Goal: Task Accomplishment & Management: Manage account settings

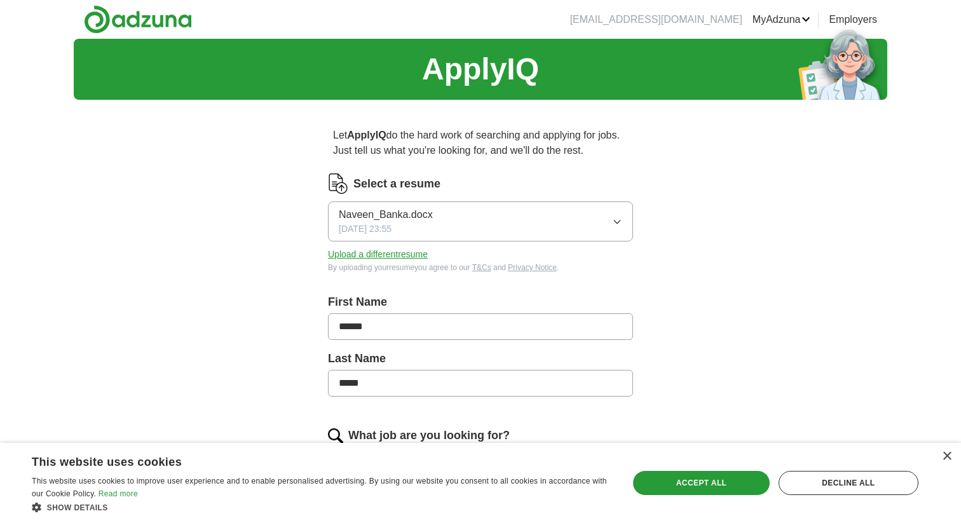
click at [0, 0] on link "Resumes" at bounding box center [0, 0] width 0 height 0
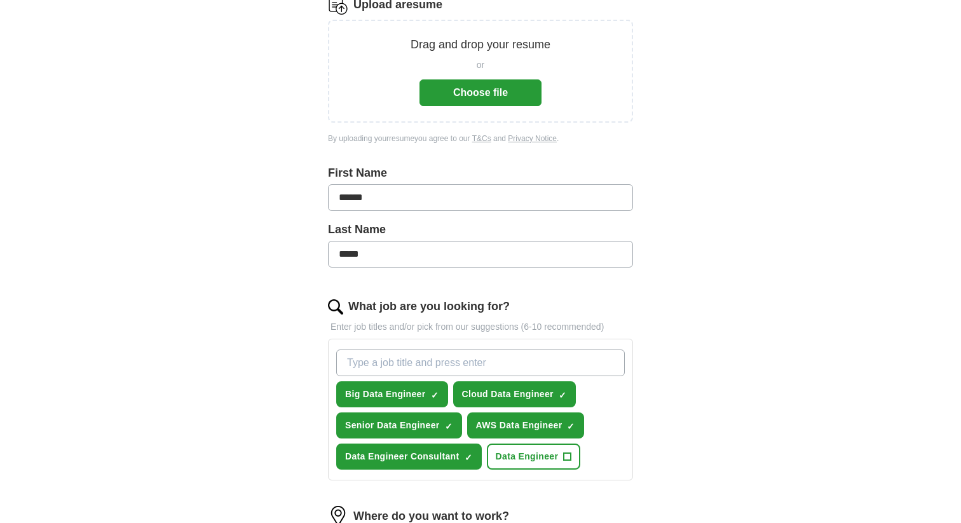
scroll to position [202, 0]
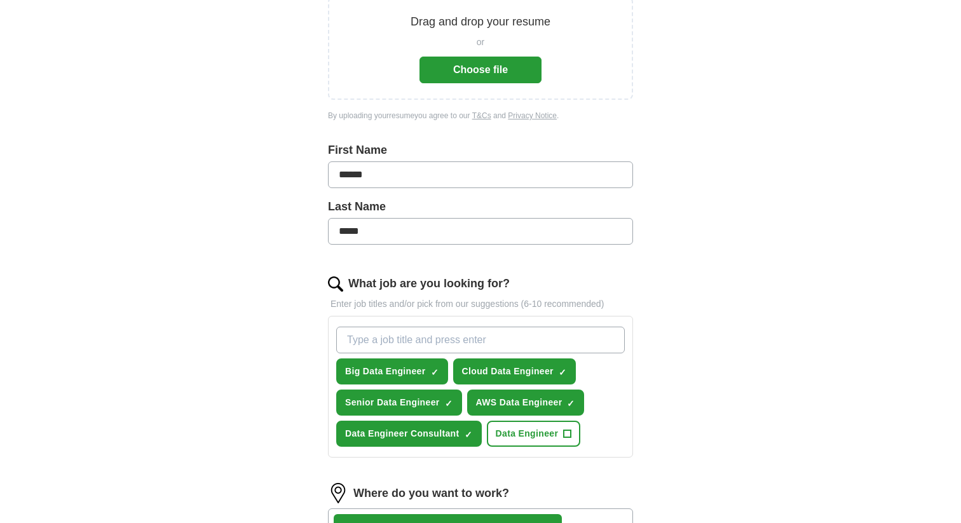
click at [371, 234] on input "*****" at bounding box center [480, 231] width 305 height 27
type input "*"
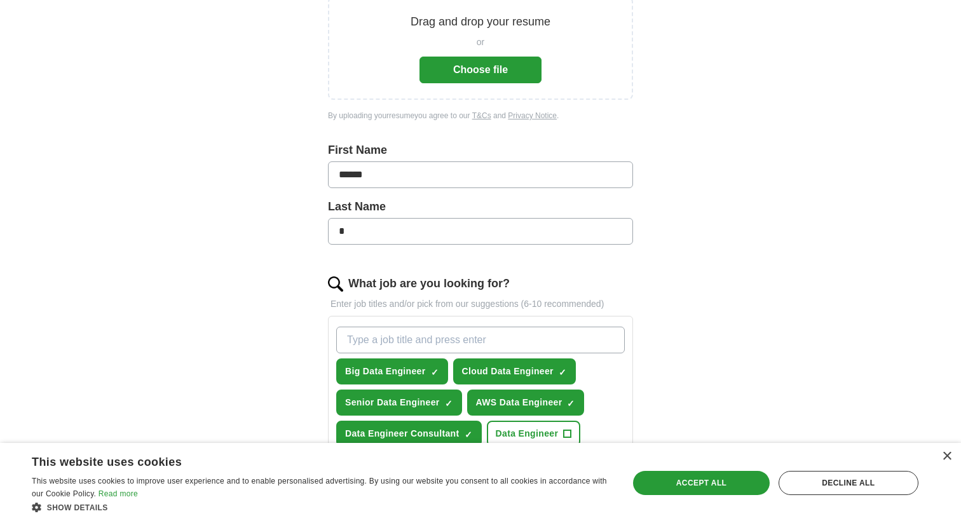
type input "*"
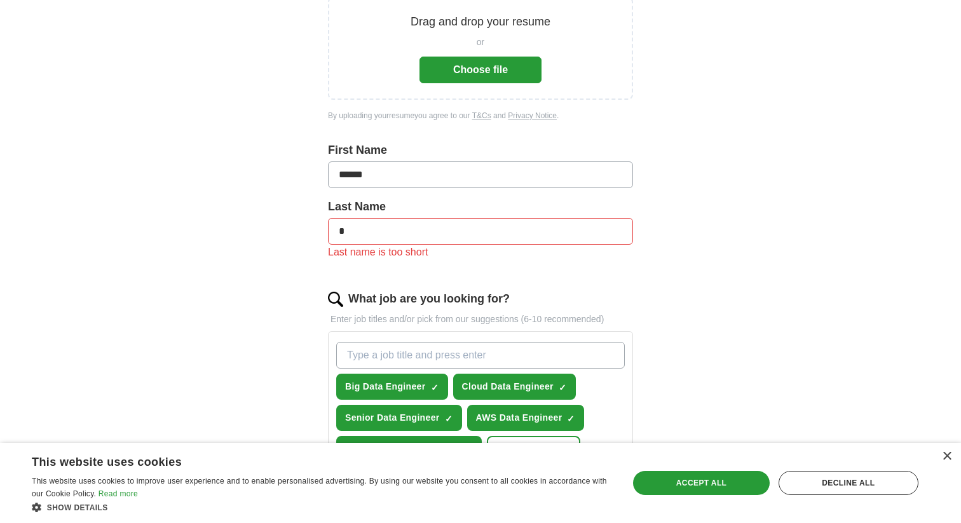
click at [396, 168] on input "******" at bounding box center [480, 174] width 305 height 27
type input "***"
click at [364, 243] on input "*" at bounding box center [480, 231] width 305 height 27
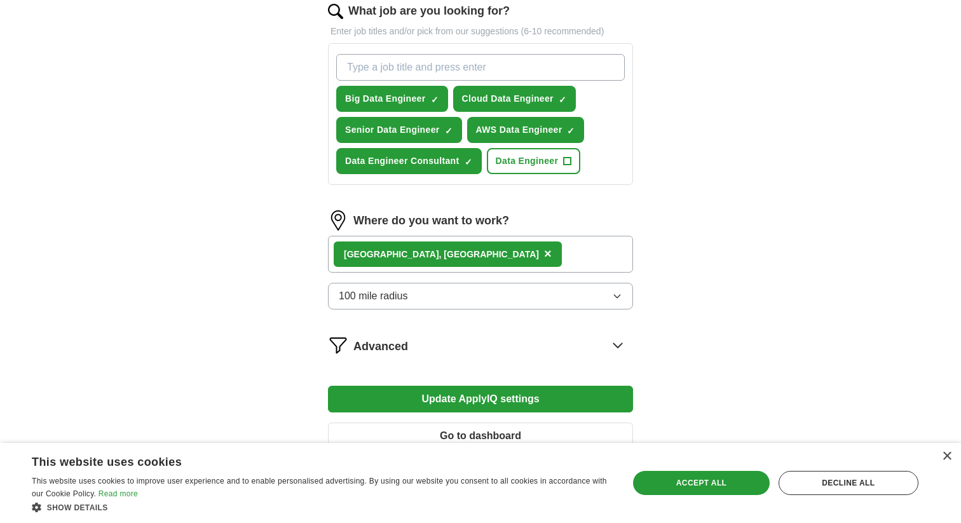
scroll to position [481, 0]
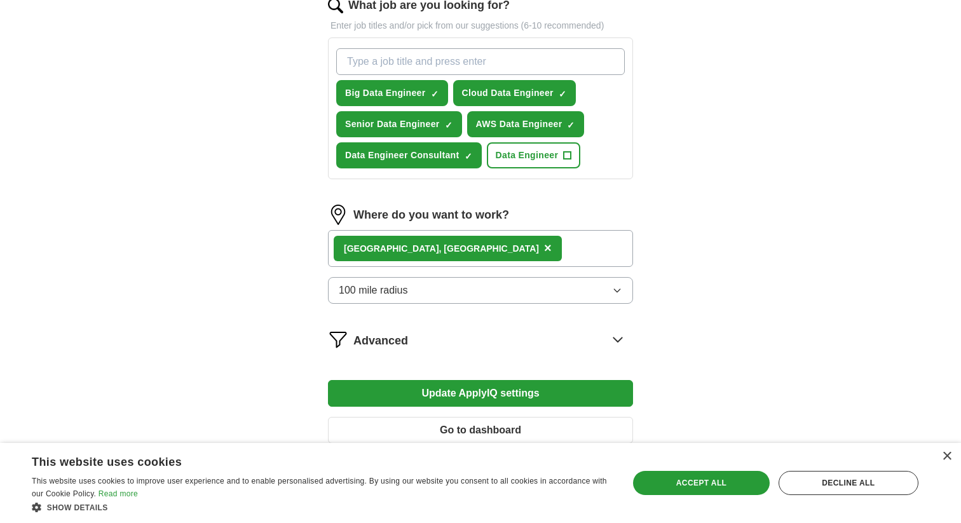
type input "**"
click at [544, 250] on span "×" at bounding box center [548, 248] width 8 height 14
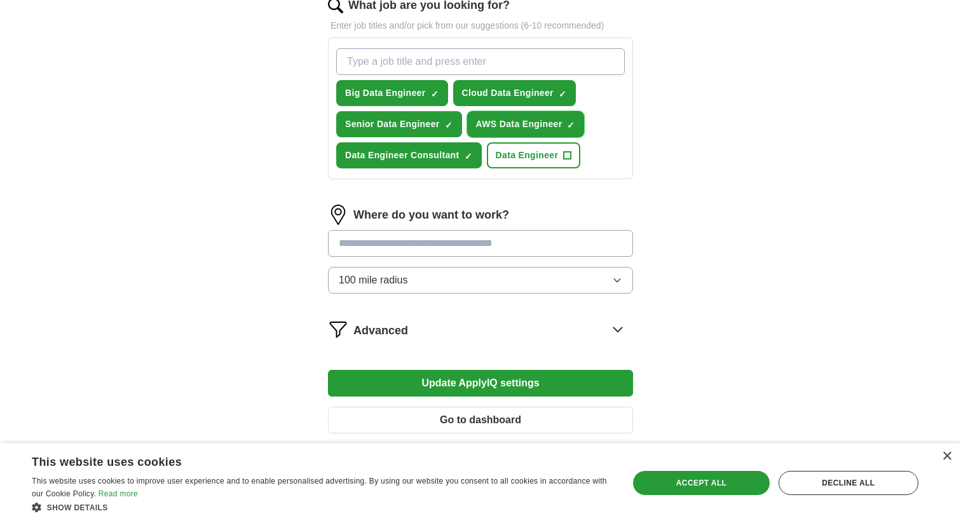
click at [0, 0] on span "×" at bounding box center [0, 0] width 0 height 0
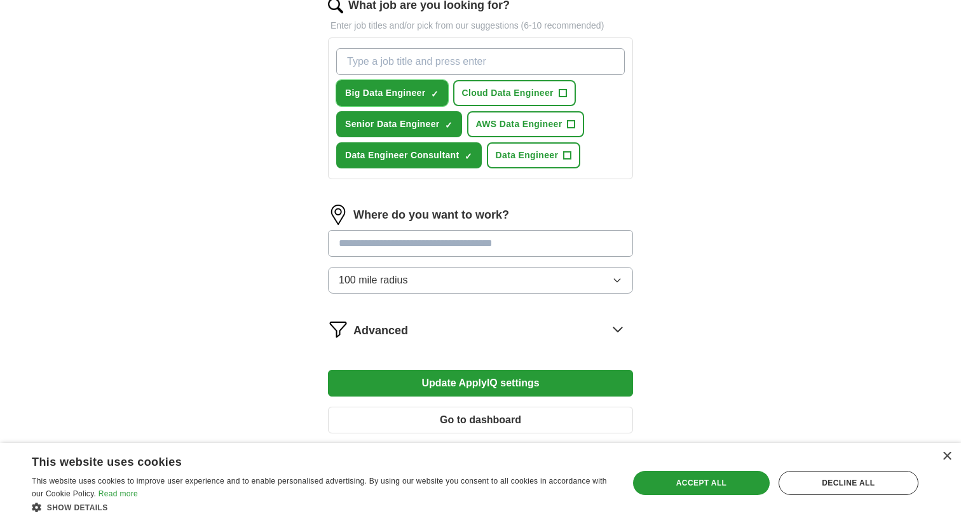
click at [426, 91] on button "Big Data Engineer ✓ ×" at bounding box center [392, 93] width 112 height 26
click at [423, 117] on button "Senior Data Engineer ✓ ×" at bounding box center [399, 124] width 126 height 26
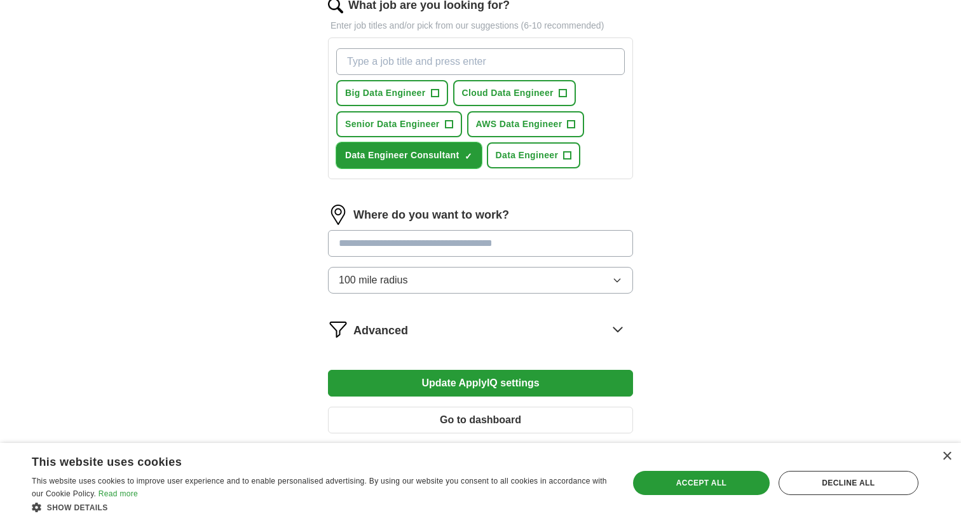
click at [425, 145] on button "Data Engineer Consultant ✓ ×" at bounding box center [409, 155] width 146 height 26
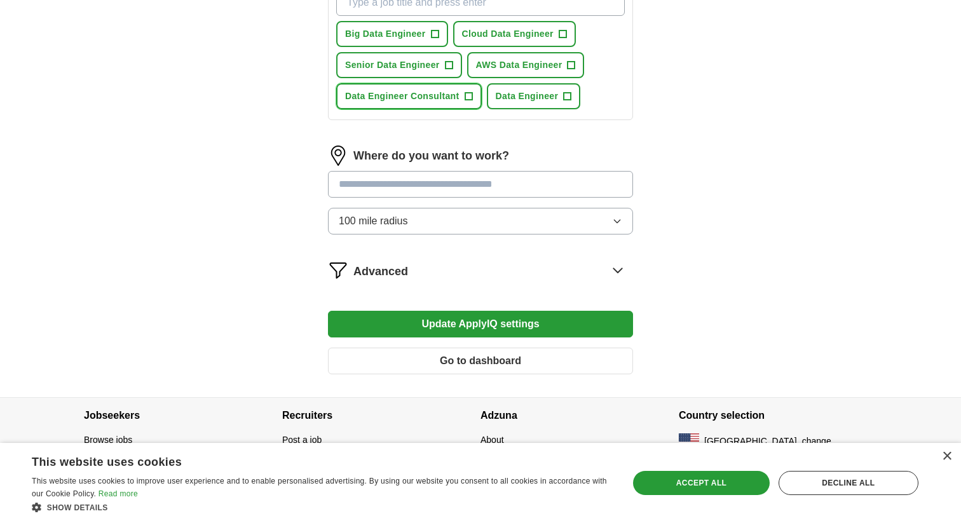
scroll to position [542, 0]
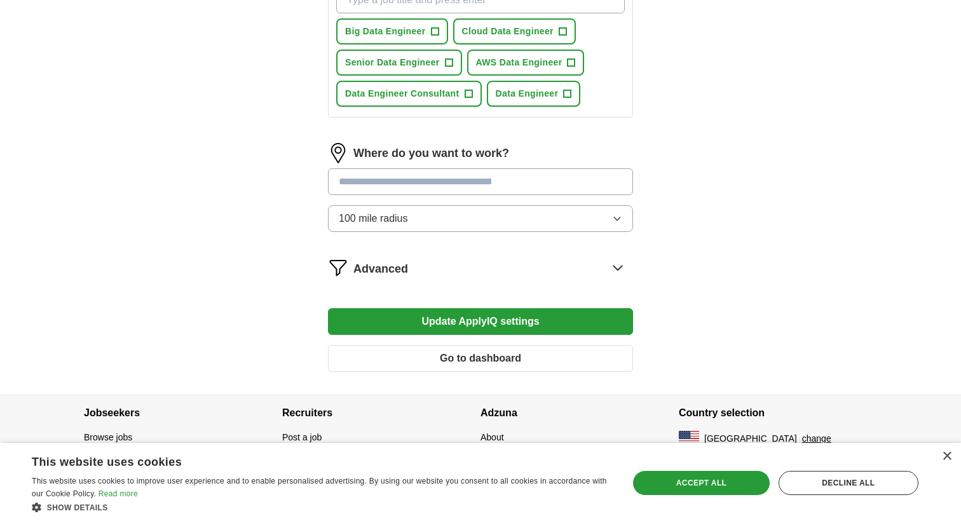
click at [498, 315] on button "Update ApplyIQ settings" at bounding box center [480, 321] width 305 height 27
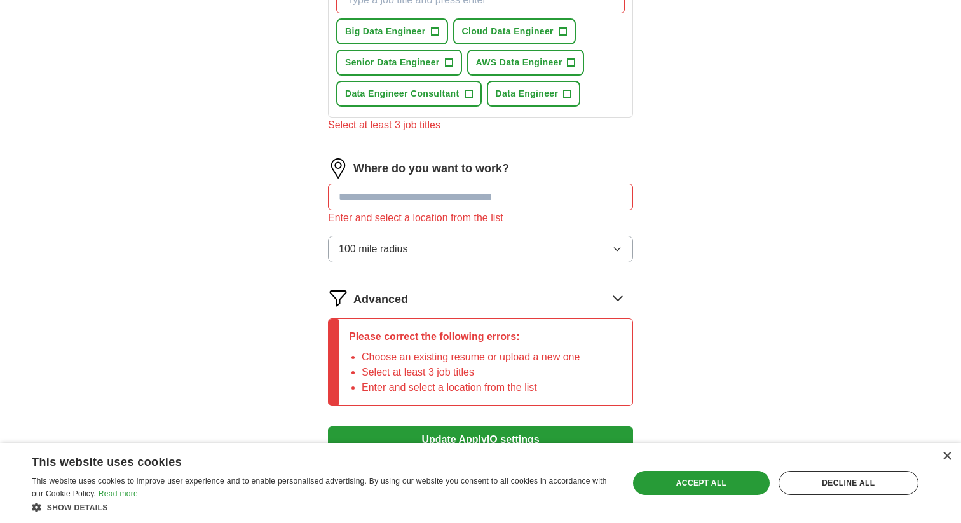
click at [431, 191] on input at bounding box center [480, 197] width 305 height 27
type input "**"
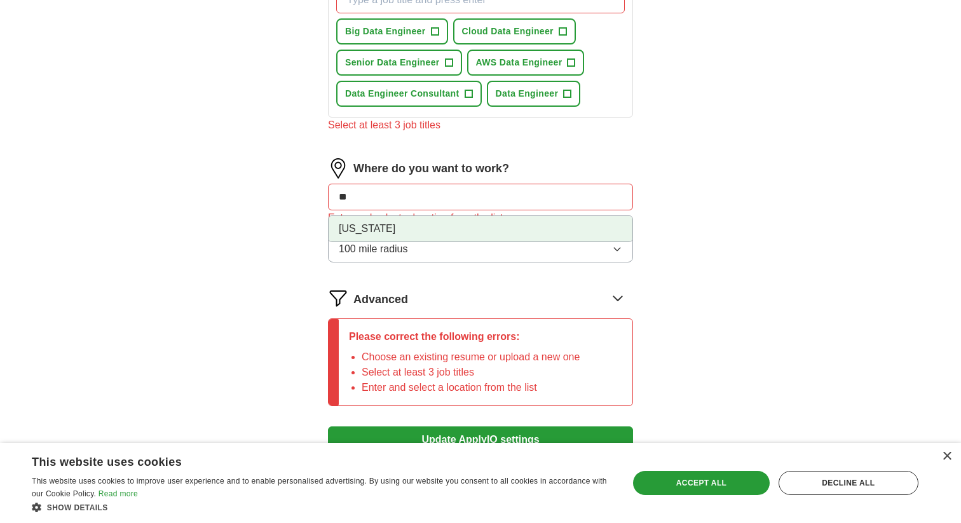
click at [380, 222] on li "[US_STATE]" at bounding box center [481, 228] width 304 height 25
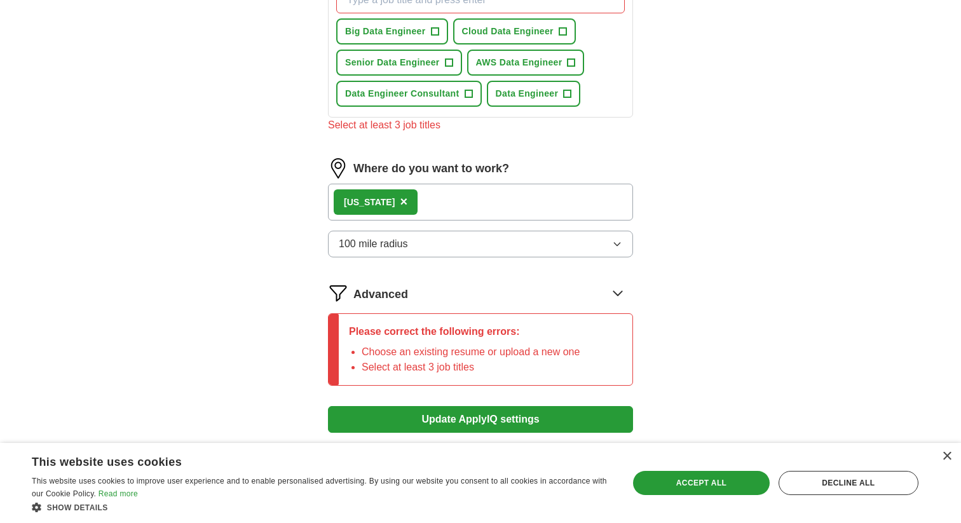
click at [488, 418] on button "Update ApplyIQ settings" at bounding box center [480, 419] width 305 height 27
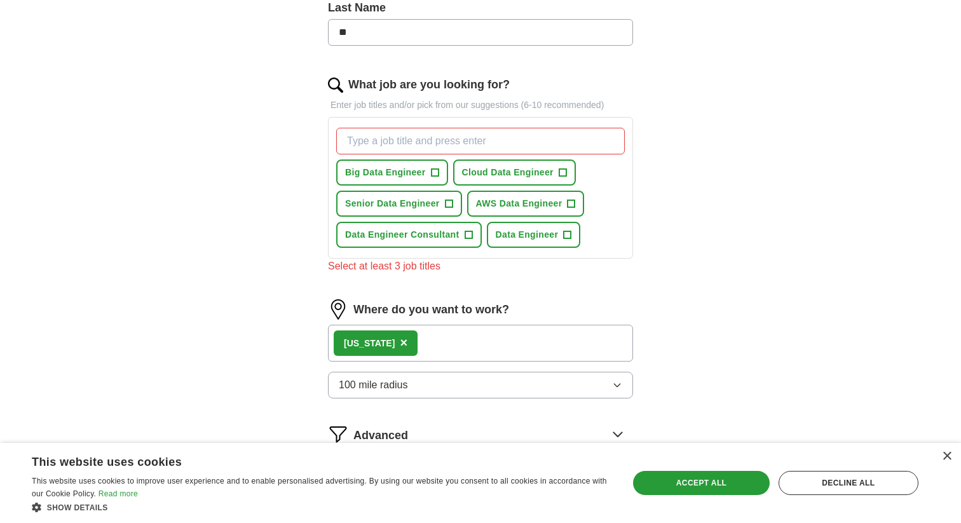
scroll to position [390, 0]
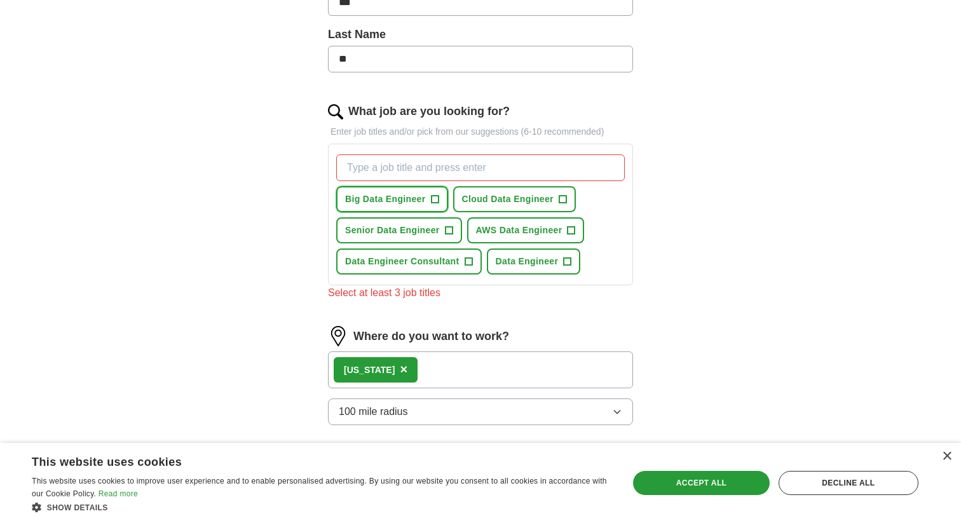
click at [406, 198] on span "Big Data Engineer" at bounding box center [385, 199] width 81 height 13
click at [426, 230] on span "Senior Data Engineer" at bounding box center [392, 230] width 95 height 13
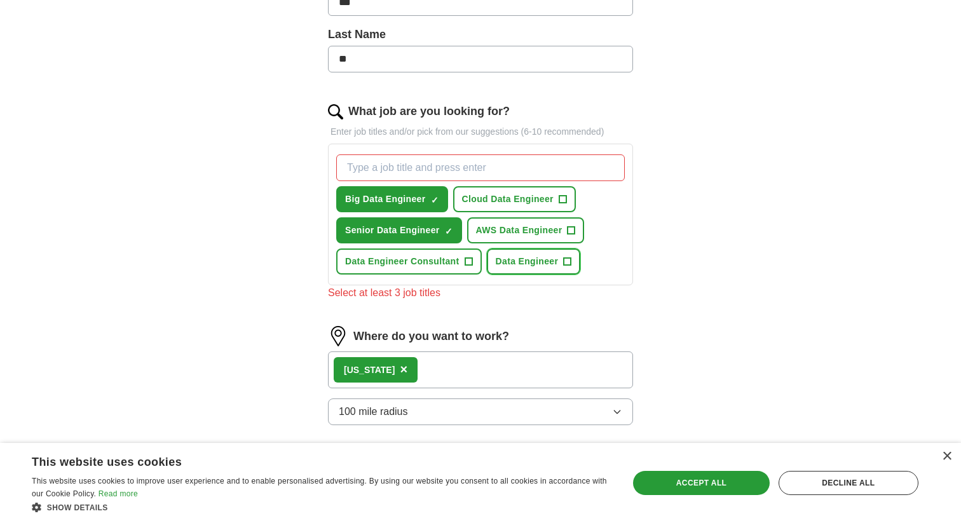
click at [527, 263] on span "Data Engineer" at bounding box center [527, 261] width 63 height 13
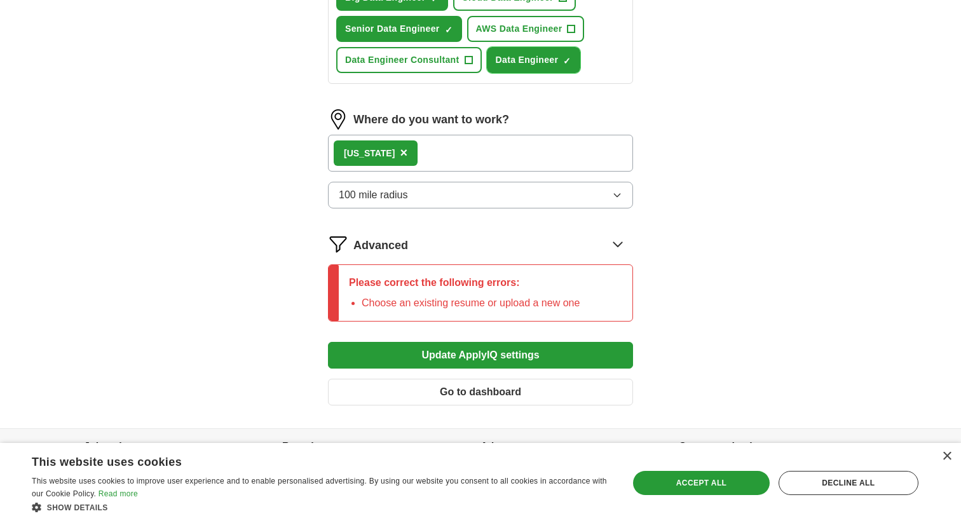
scroll to position [625, 0]
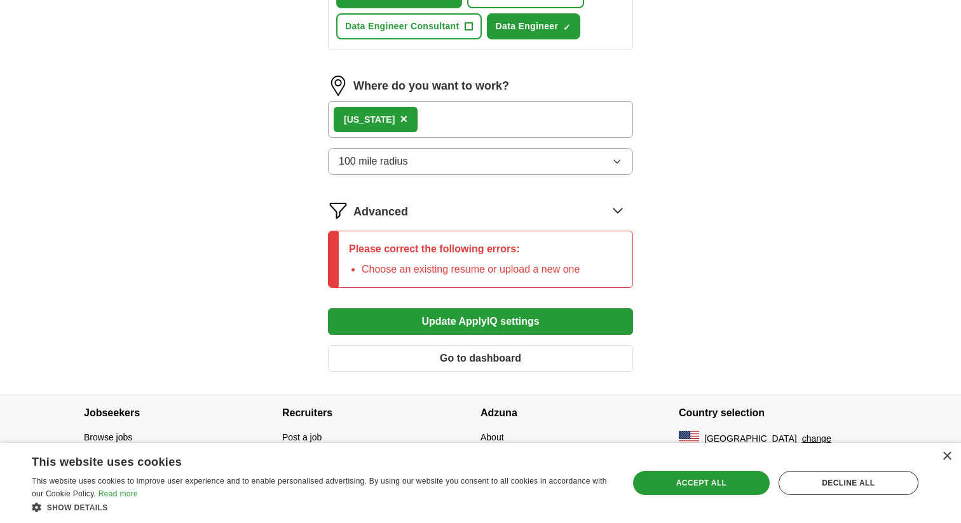
click at [493, 319] on button "Update ApplyIQ settings" at bounding box center [480, 321] width 305 height 27
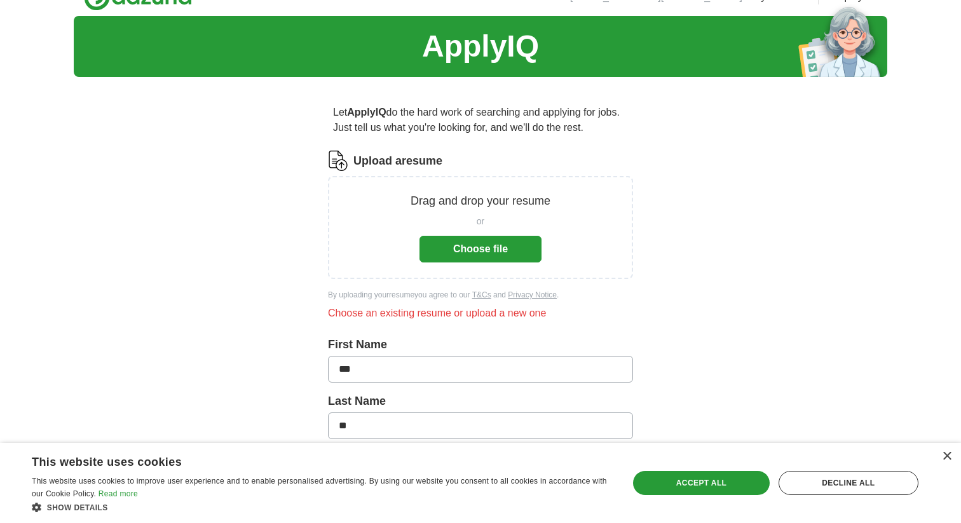
scroll to position [0, 0]
